Goal: Transaction & Acquisition: Obtain resource

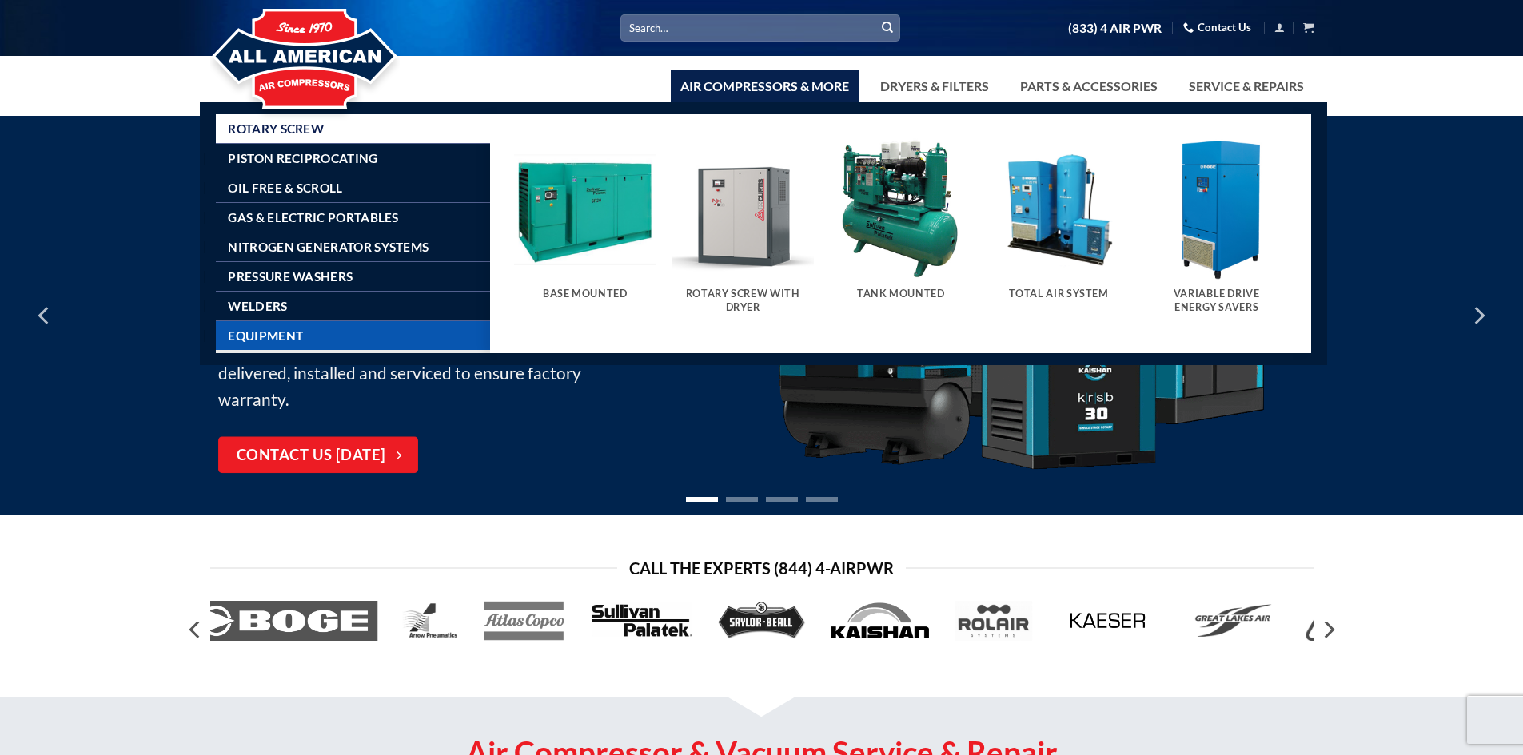
click at [309, 328] on link "Equipment" at bounding box center [359, 335] width 262 height 29
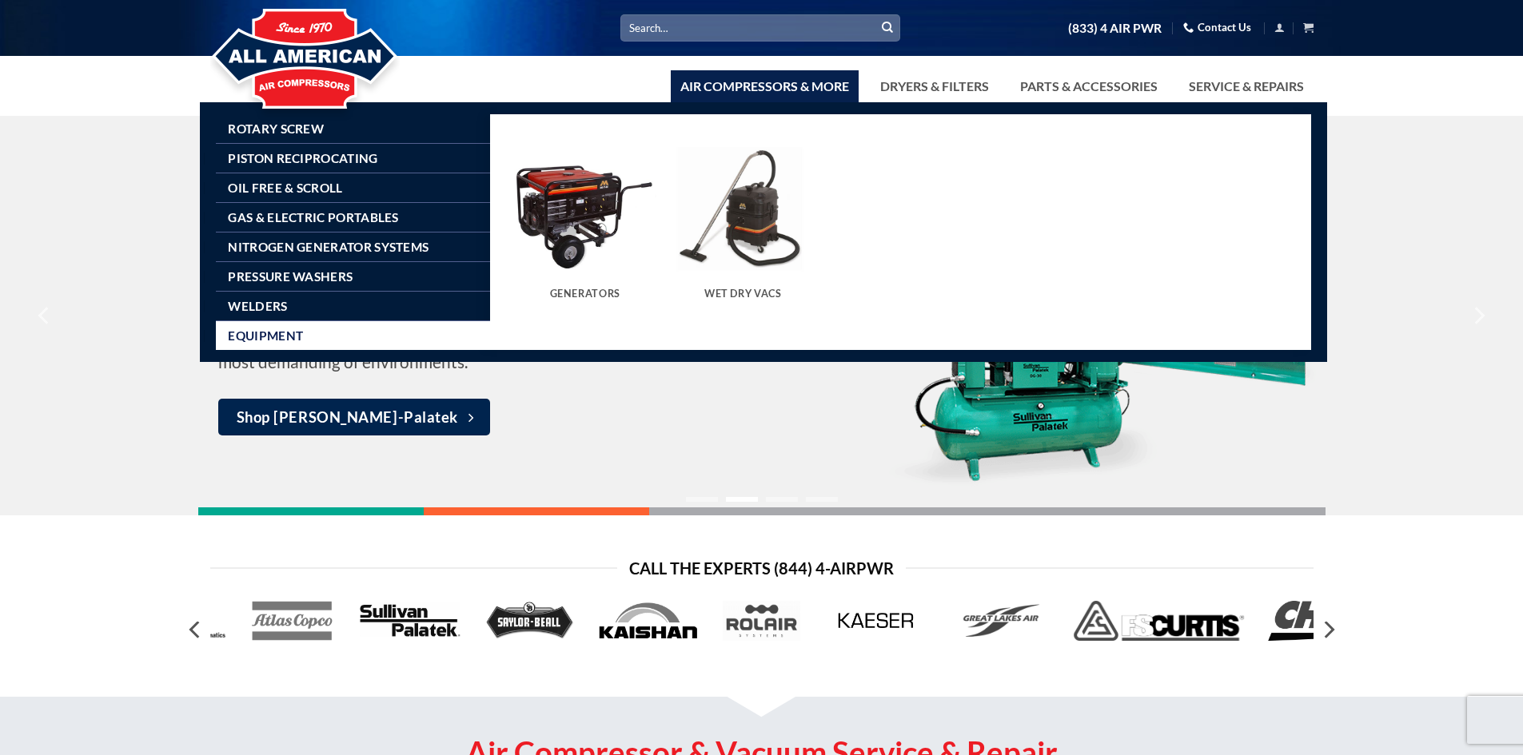
click at [265, 122] on img at bounding box center [304, 60] width 189 height 128
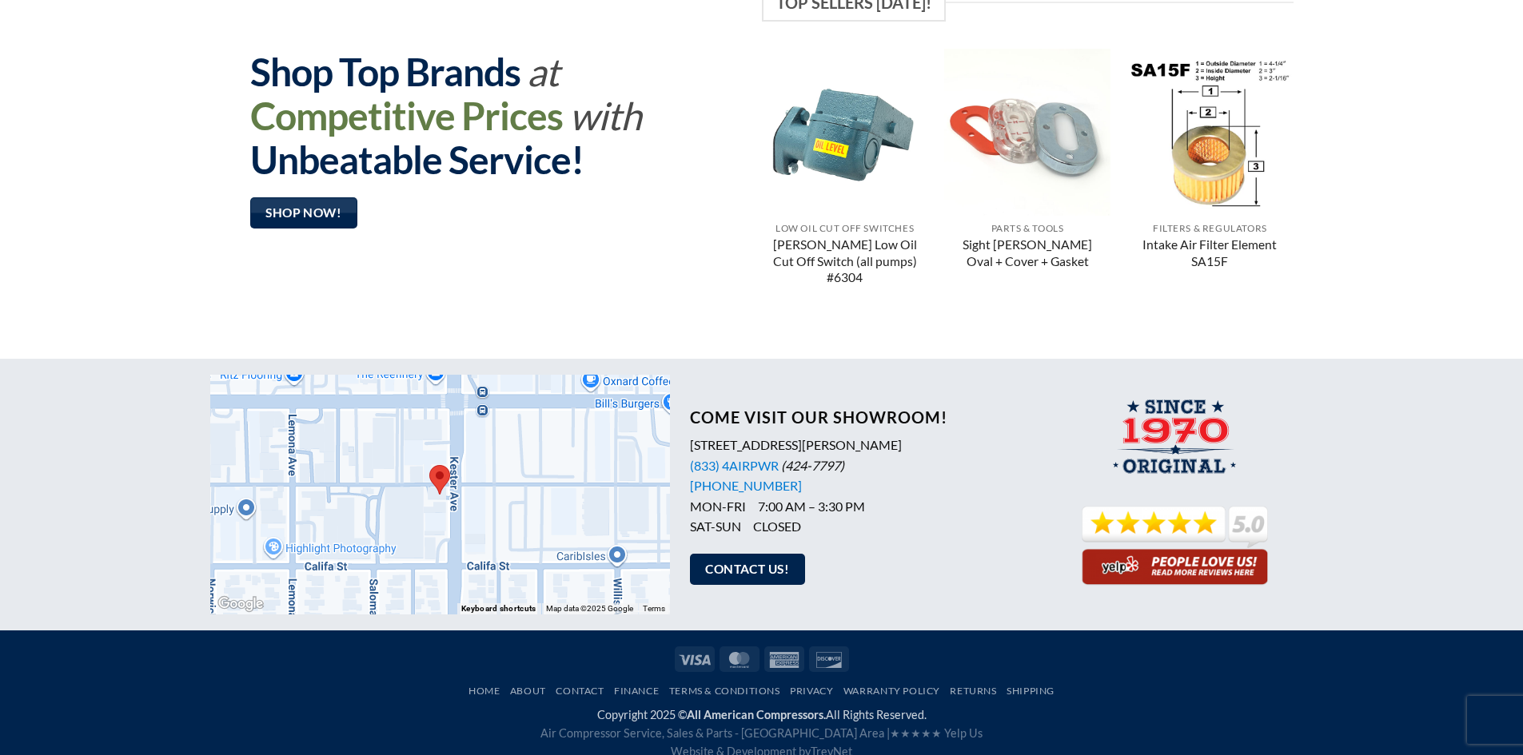
scroll to position [1241, 0]
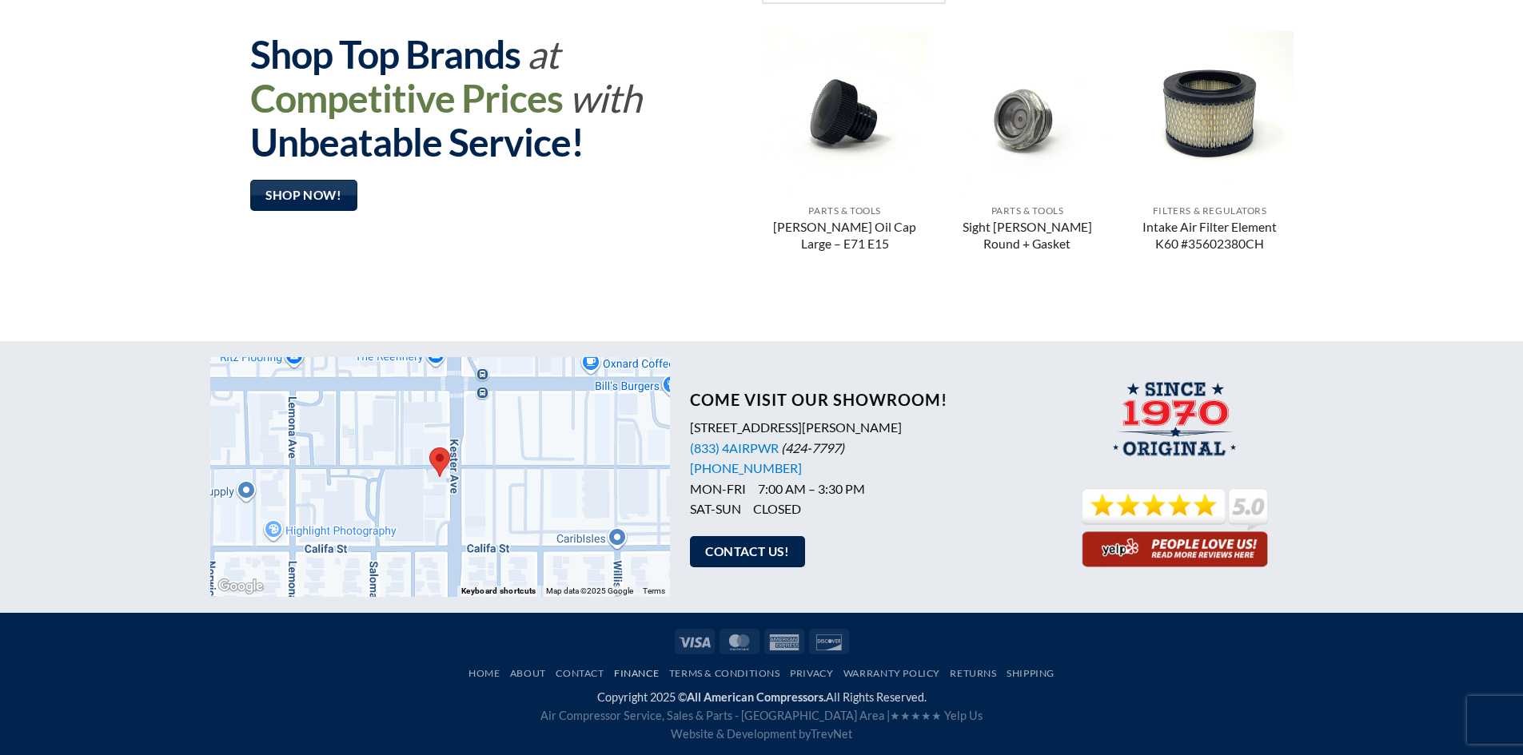
click at [635, 672] on link "Finance" at bounding box center [636, 673] width 45 height 12
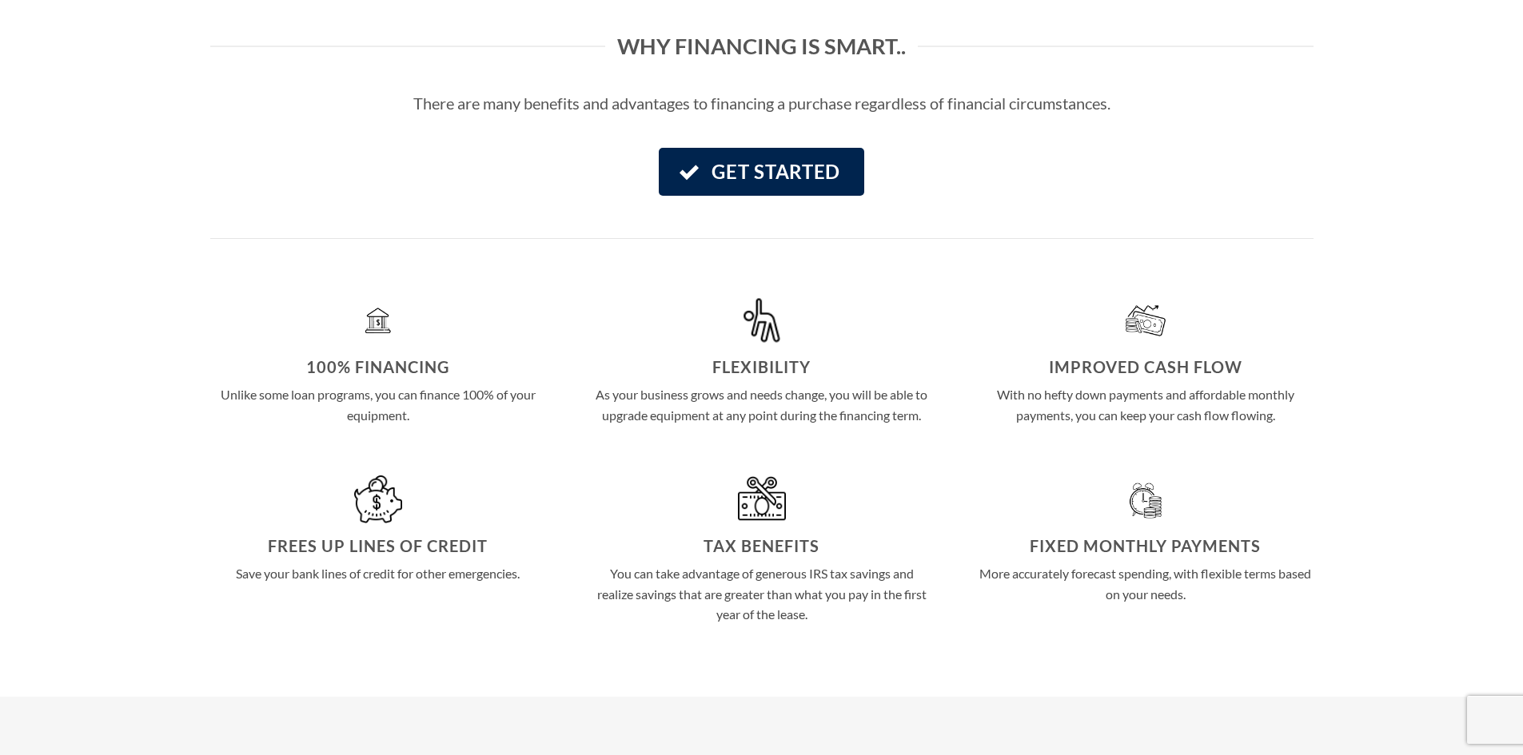
scroll to position [480, 0]
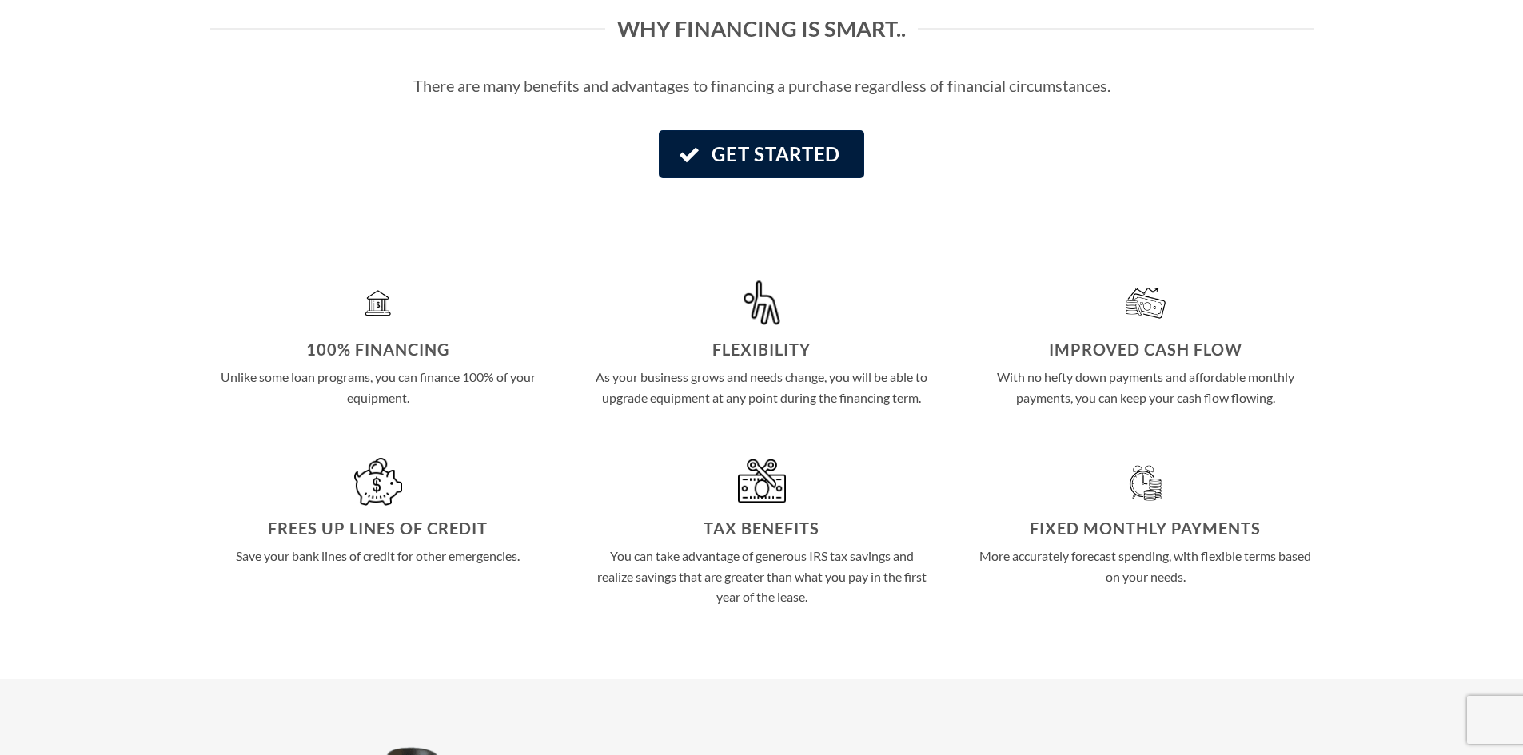
click at [723, 133] on link "Get Started" at bounding box center [761, 154] width 205 height 48
click at [725, 149] on span "Get Started" at bounding box center [775, 154] width 129 height 30
